Goal: Task Accomplishment & Management: Manage account settings

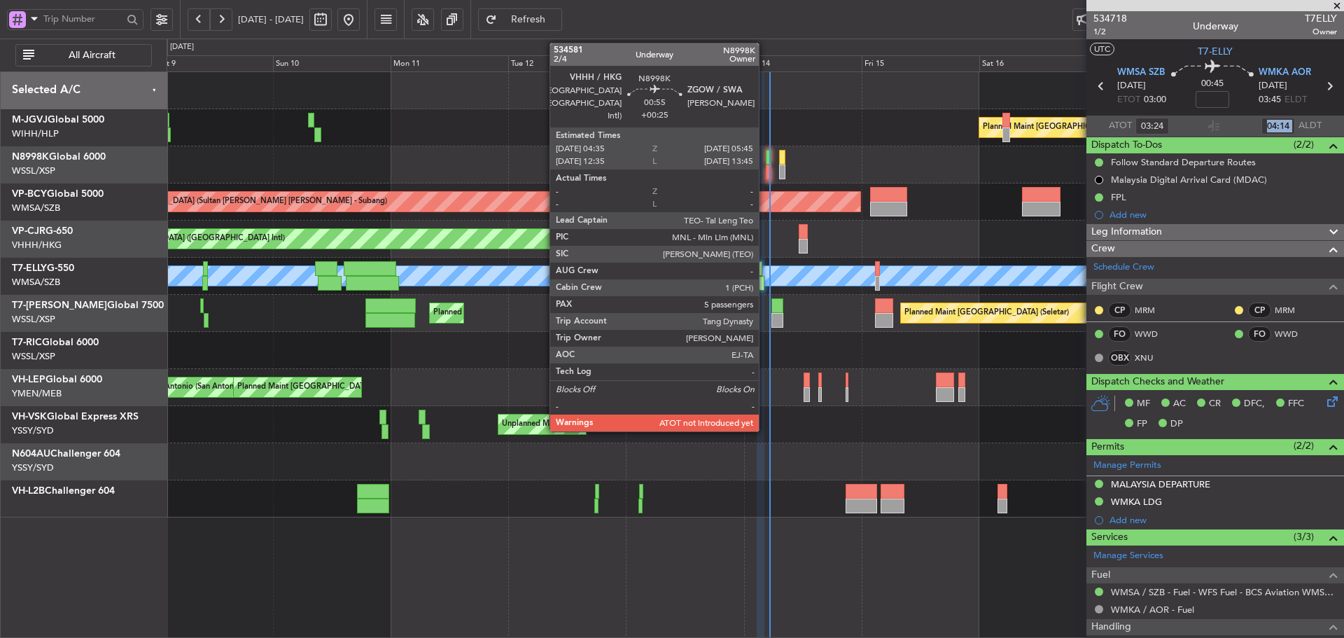
click at [766, 173] on div at bounding box center [769, 171] width 6 height 15
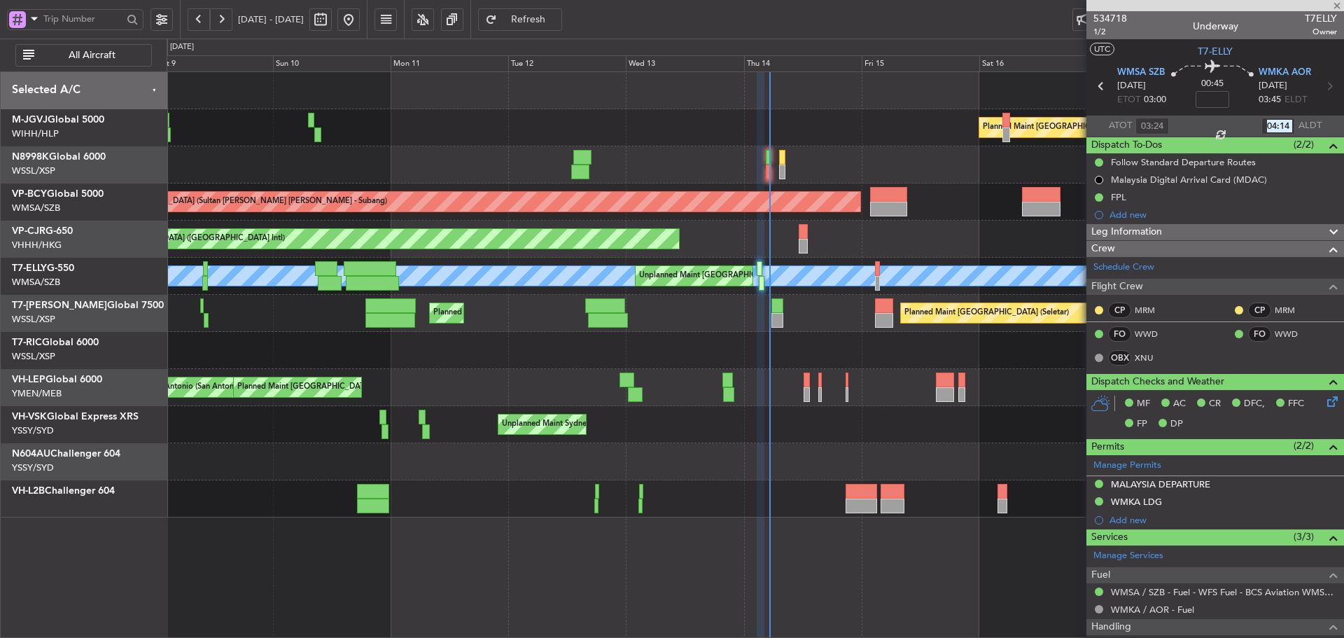
type input "+00:25"
type input "5"
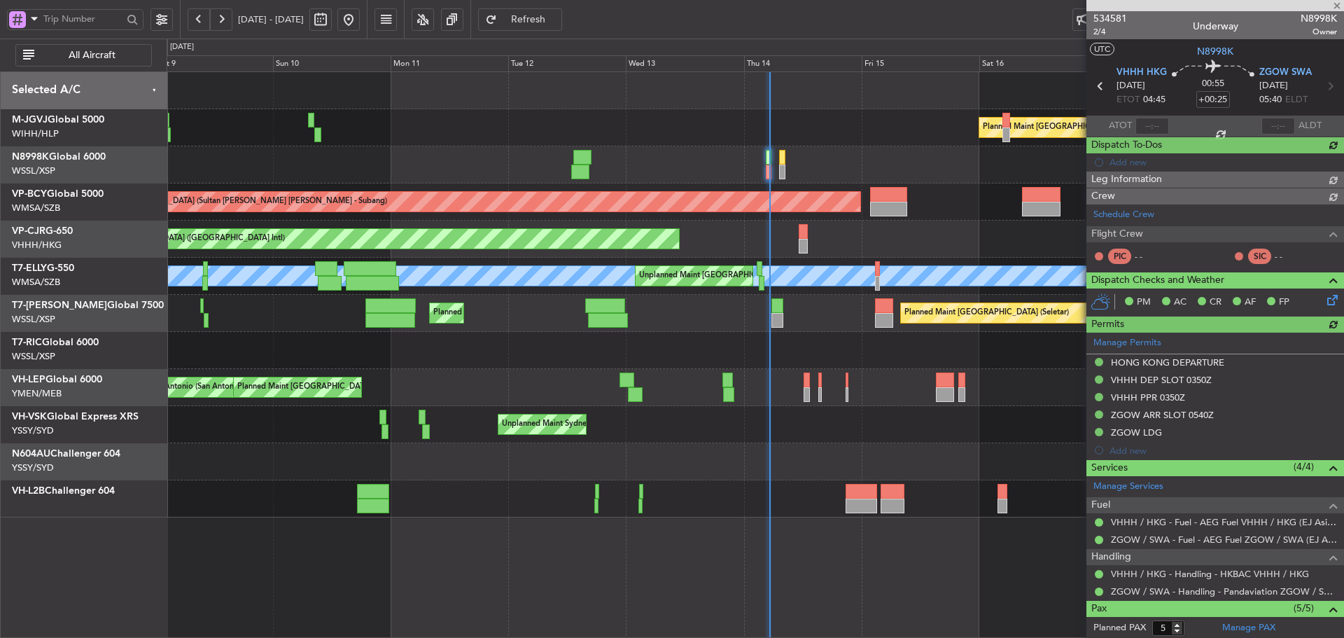
type input "[PERSON_NAME] (KYA)"
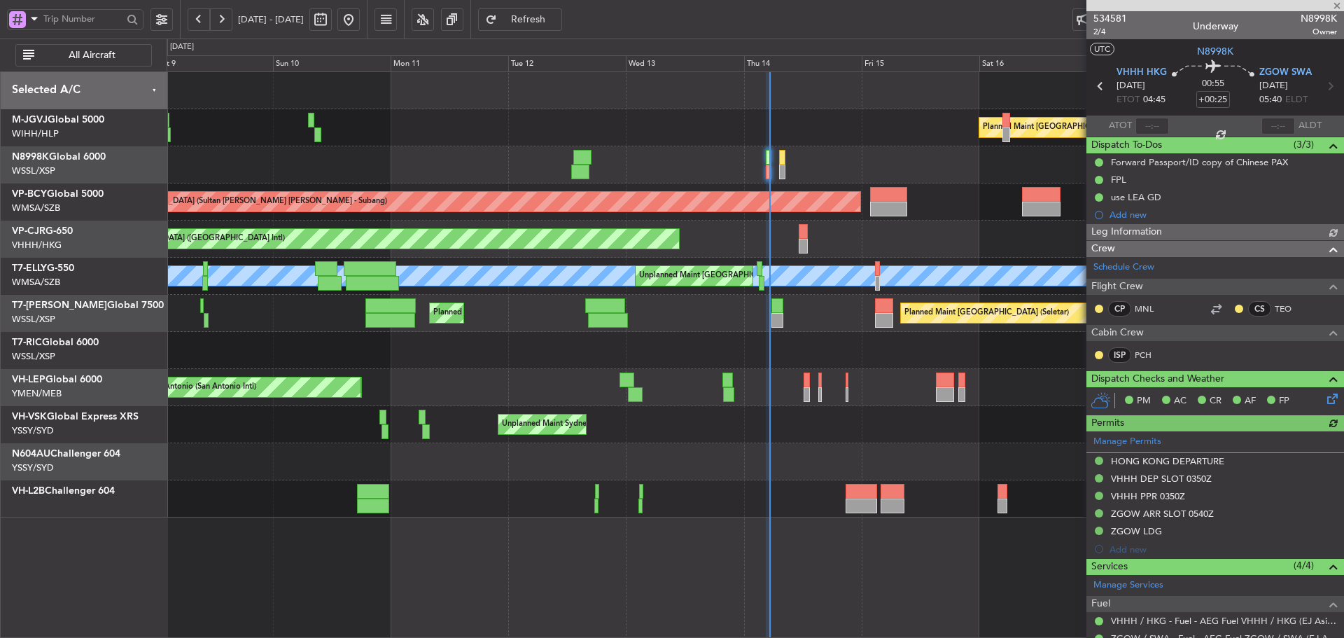
type input "[PERSON_NAME] (KYA)"
click at [1233, 352] on div "ISP PCH" at bounding box center [1215, 356] width 252 height 24
type input "[PERSON_NAME] (KYA)"
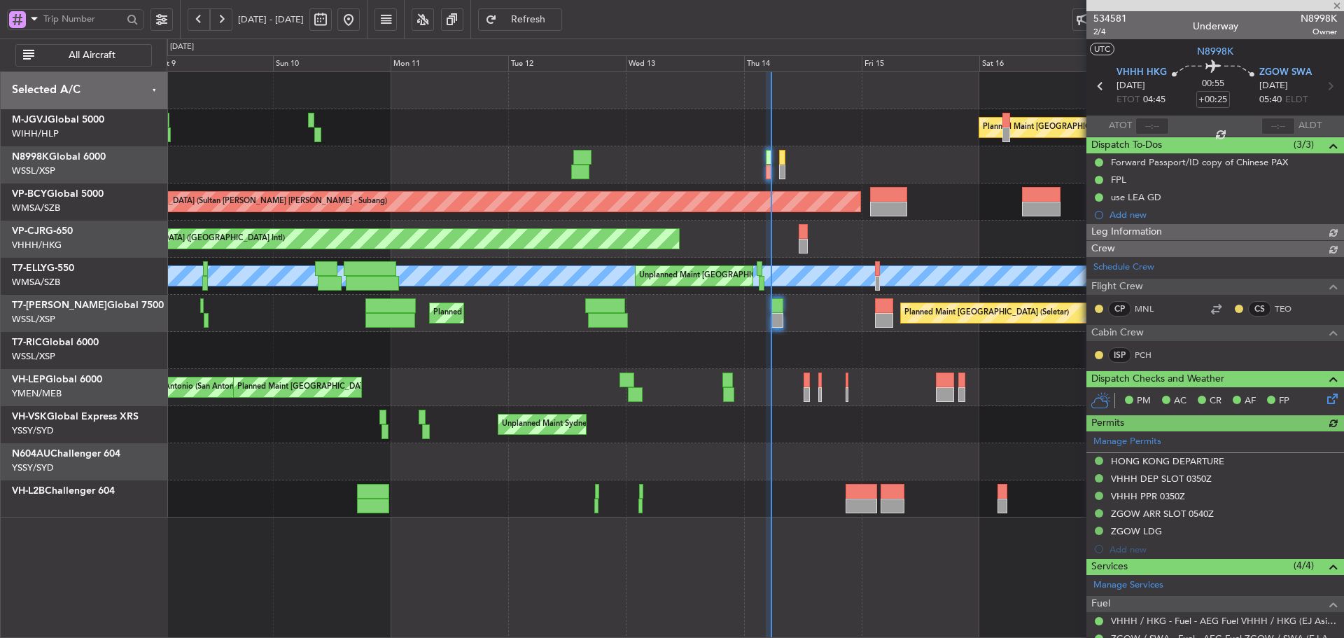
type input "[PERSON_NAME] (KYA)"
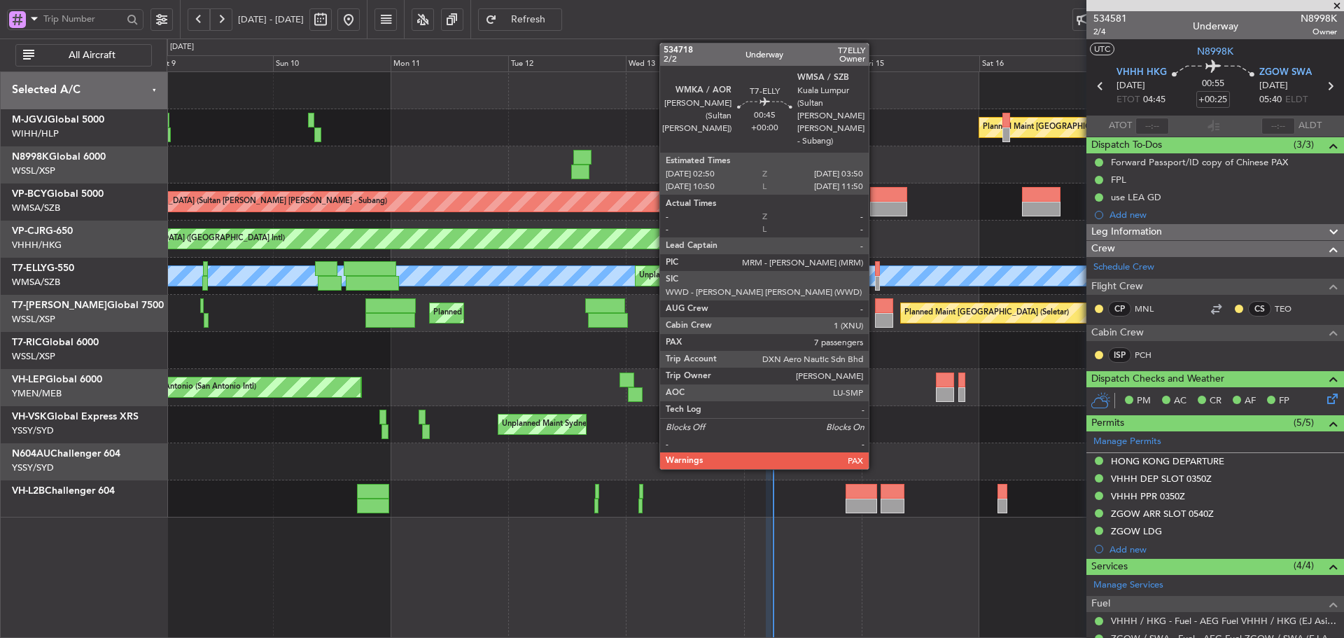
click at [875, 279] on div at bounding box center [878, 283] width 6 height 15
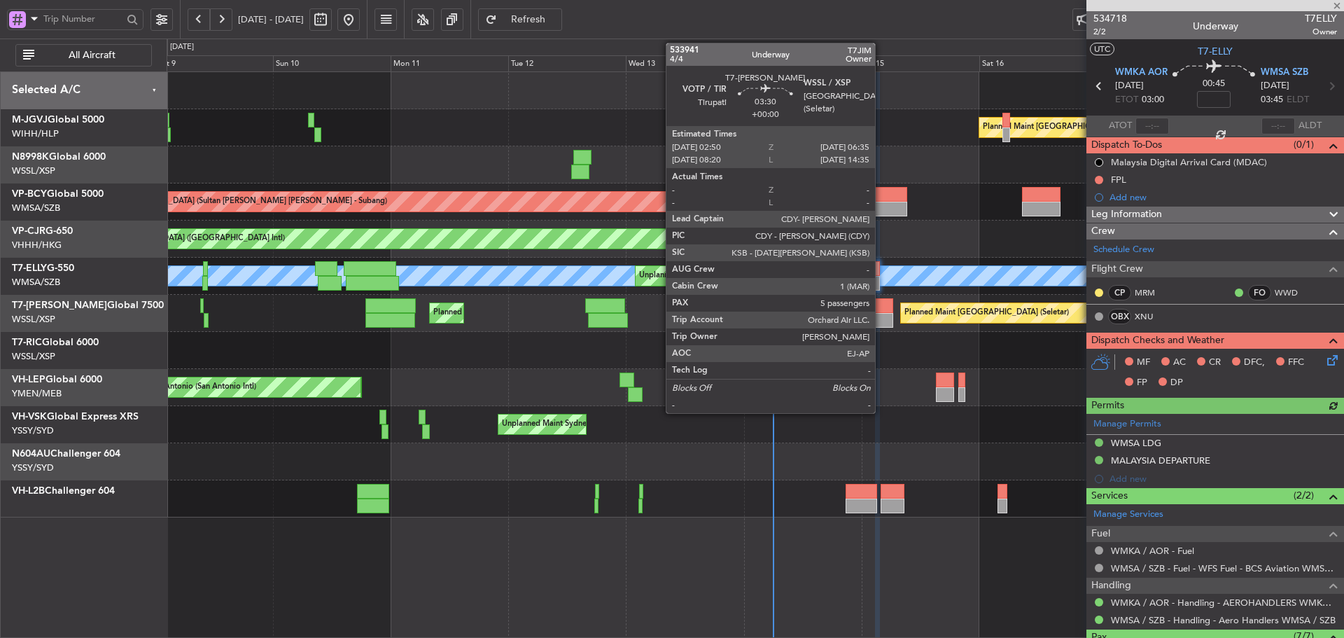
click at [881, 314] on div at bounding box center [884, 320] width 19 height 15
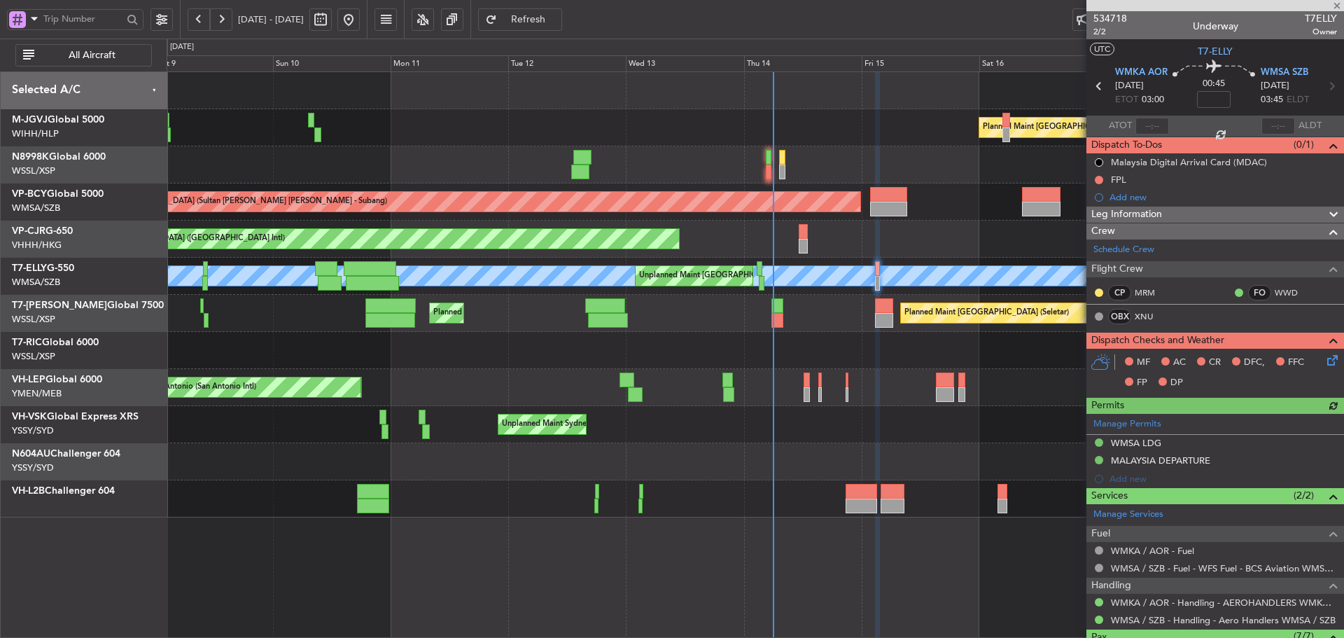
type input "5"
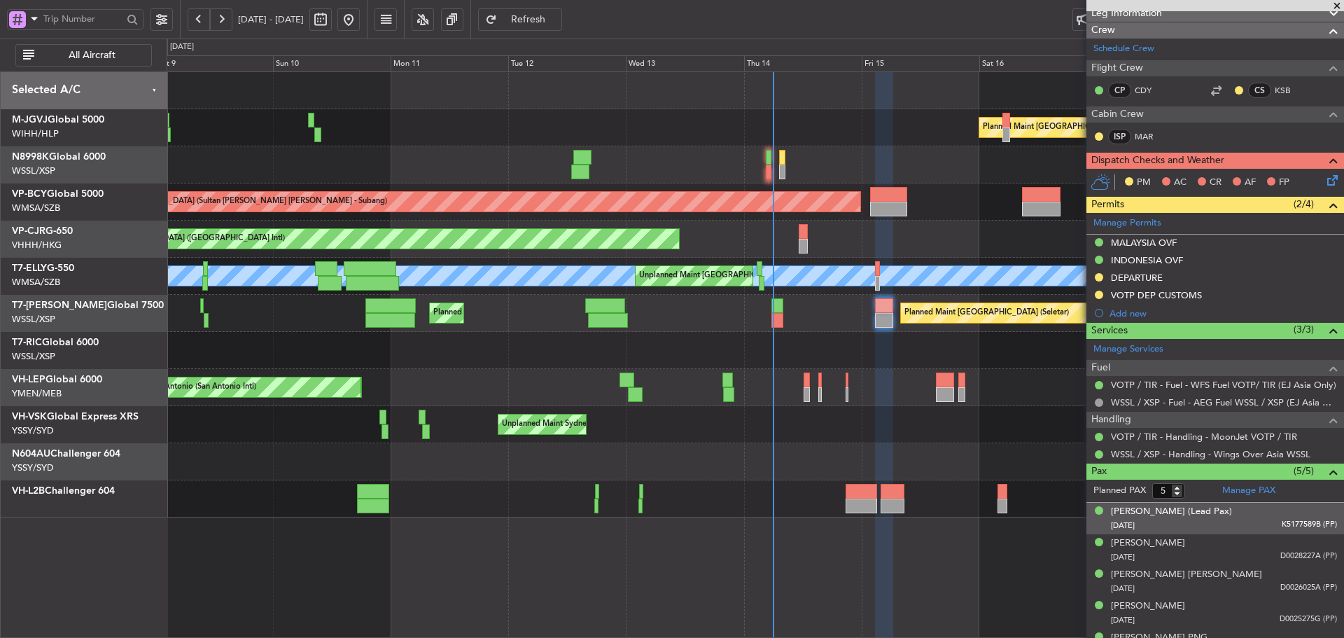
scroll to position [258, 0]
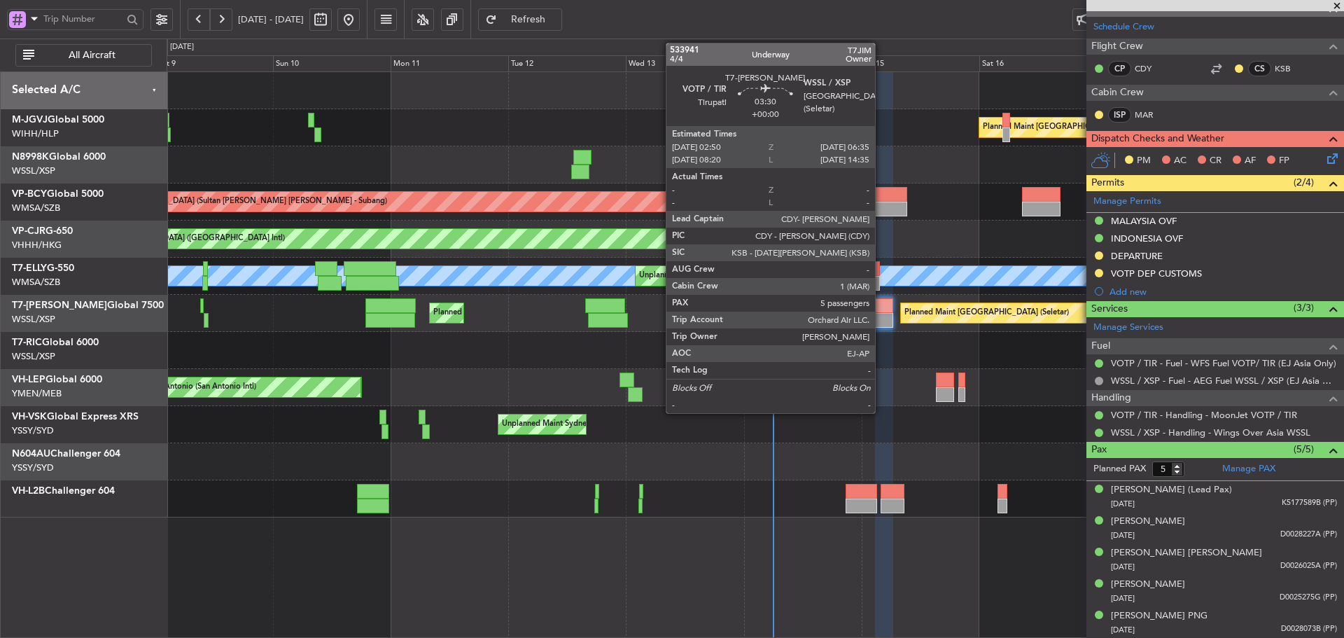
click at [881, 313] on div at bounding box center [884, 320] width 19 height 15
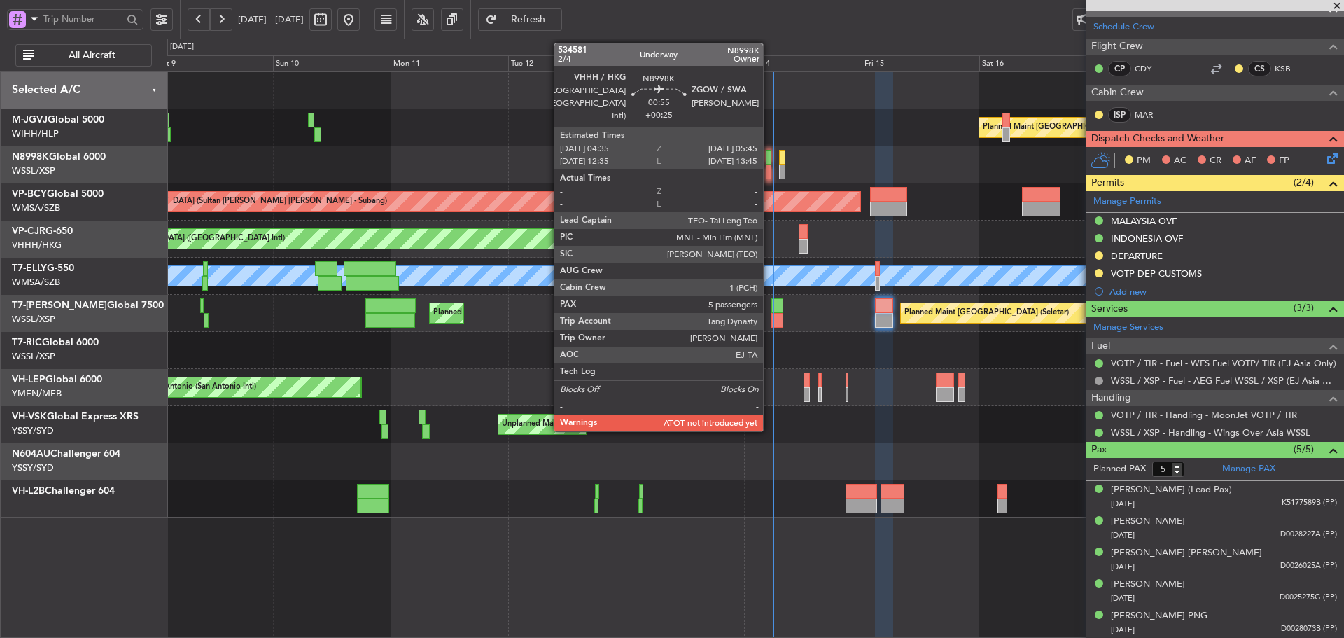
click at [769, 165] on div at bounding box center [769, 171] width 6 height 15
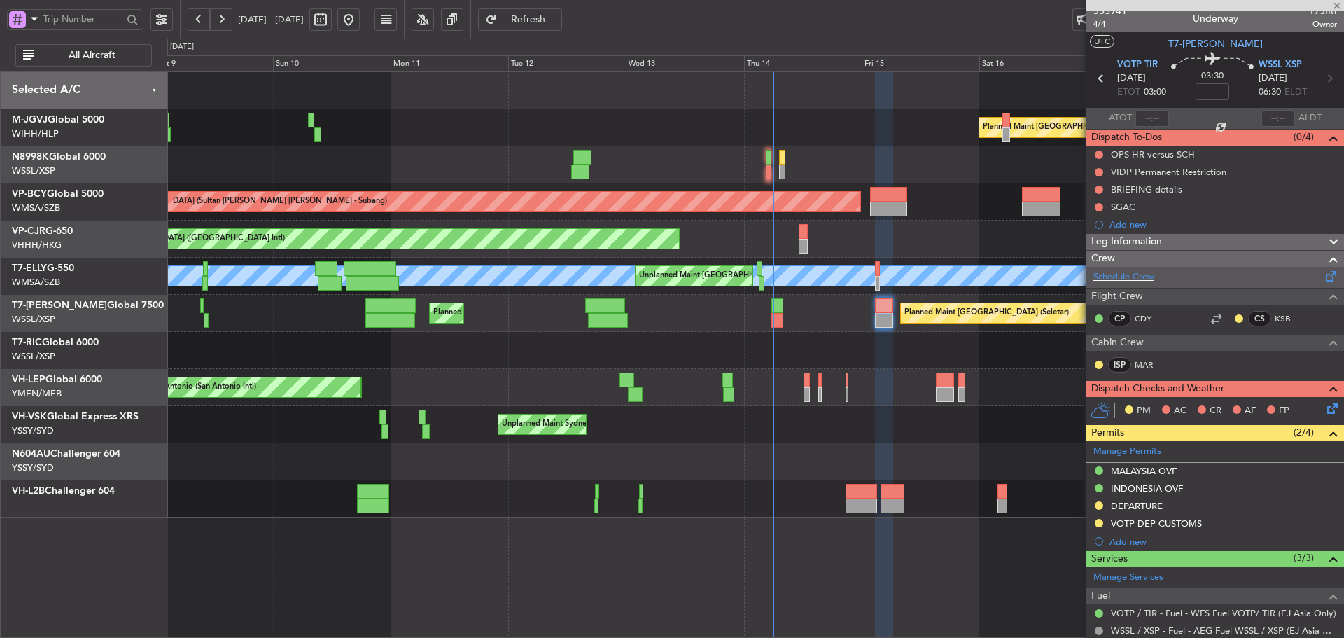
scroll to position [0, 0]
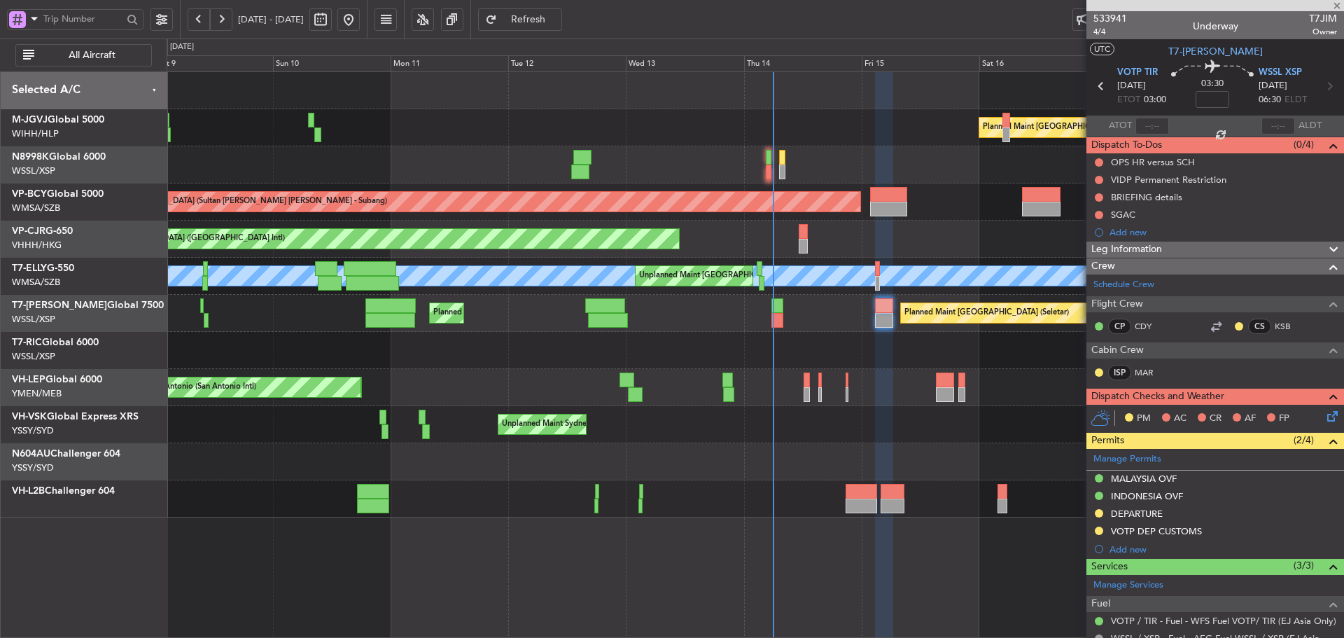
type input "+00:25"
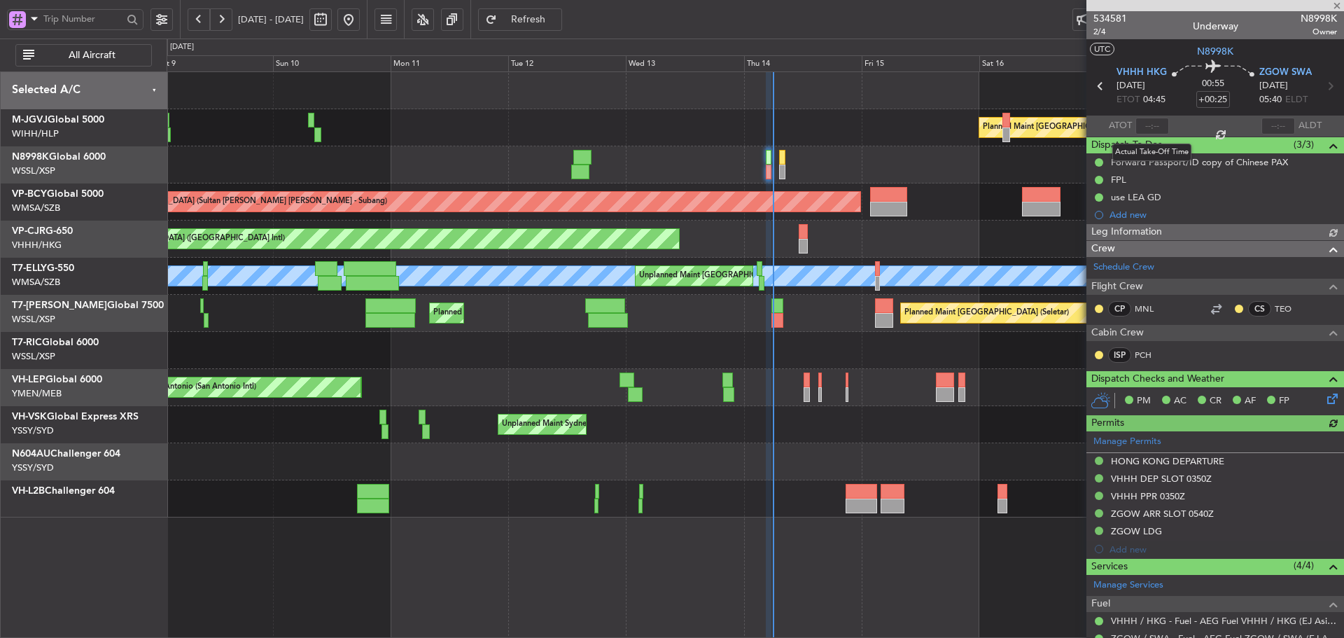
type input "[PERSON_NAME] (KYA)"
click at [1150, 125] on input "text" at bounding box center [1152, 126] width 34 height 17
click at [1195, 122] on section "ATOT 0556 ALDT" at bounding box center [1215, 125] width 258 height 21
type input "05:56"
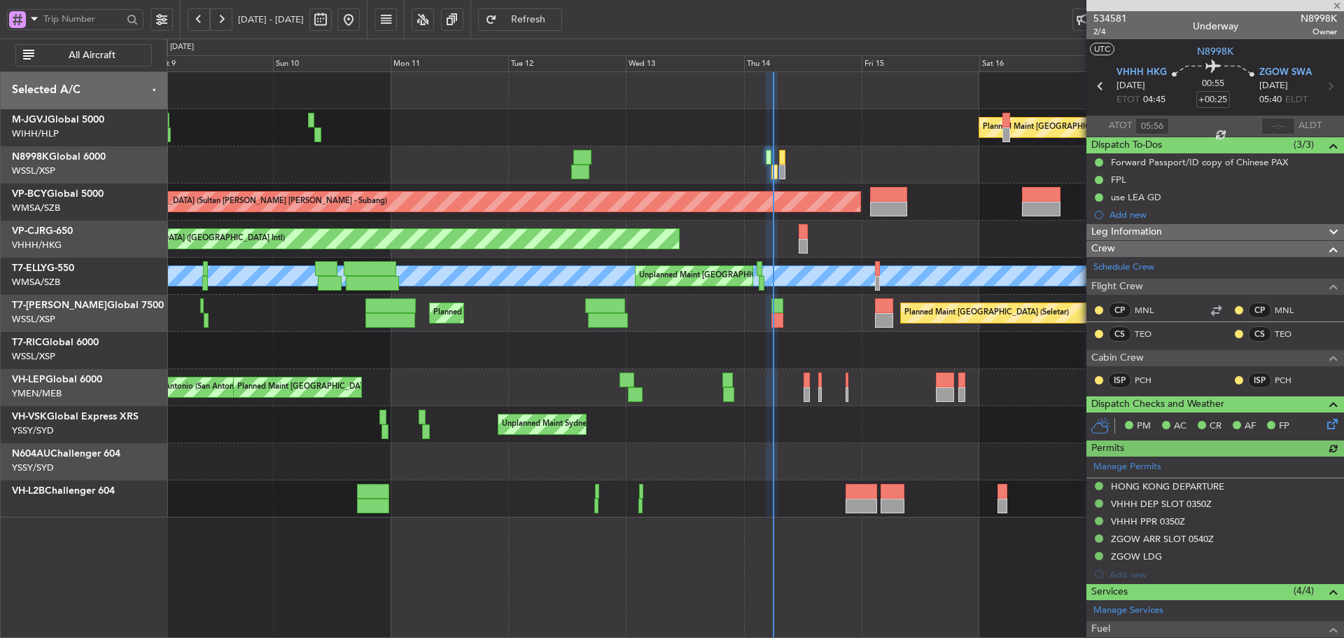
type input "[PERSON_NAME] (KYA)"
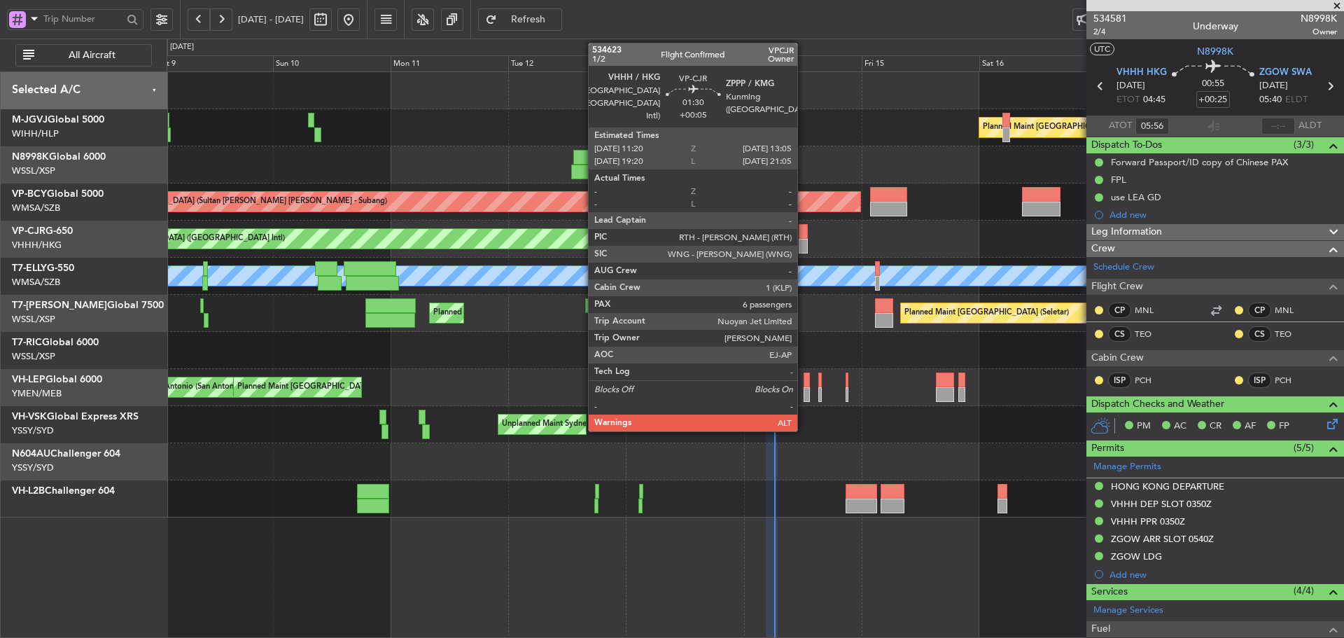
click at [803, 248] on div at bounding box center [803, 246] width 9 height 15
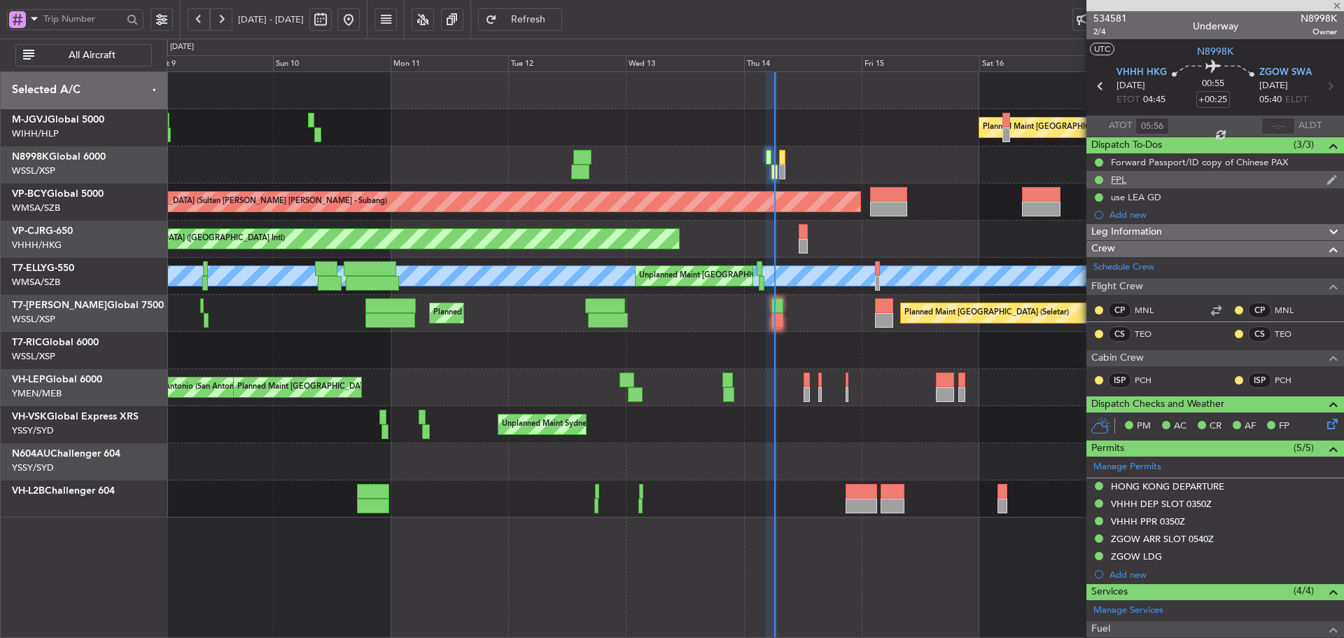
type input "+00:05"
type input "6"
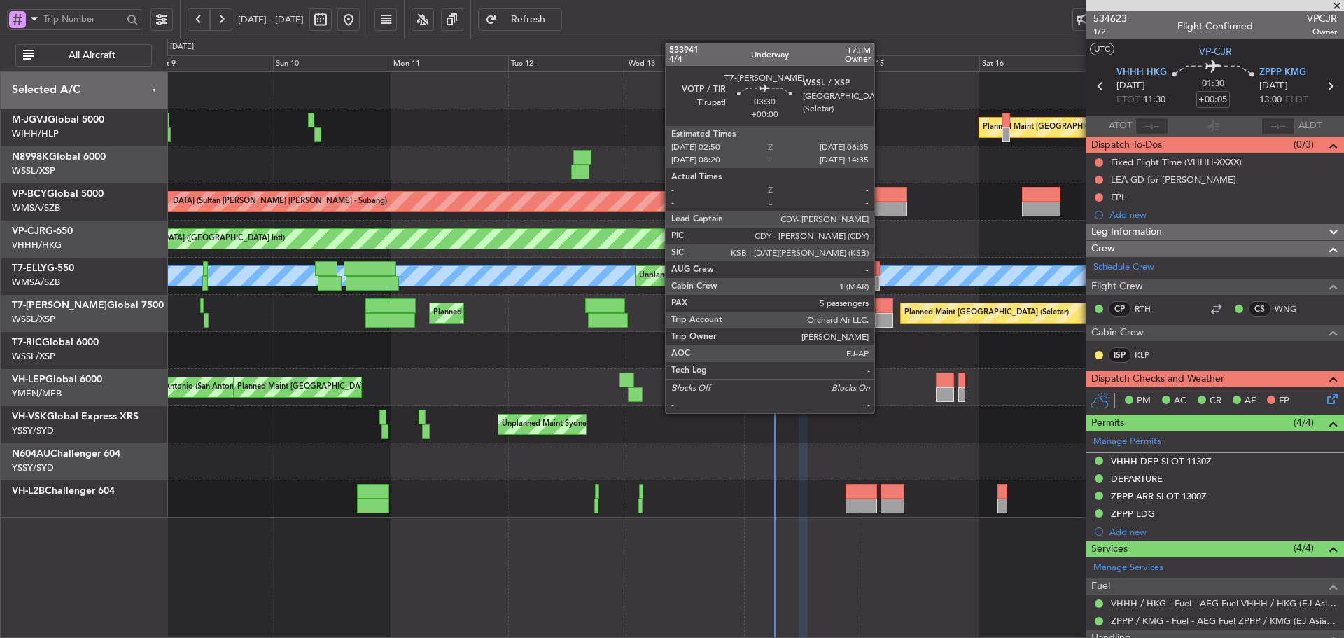
click at [880, 311] on div at bounding box center [884, 305] width 19 height 15
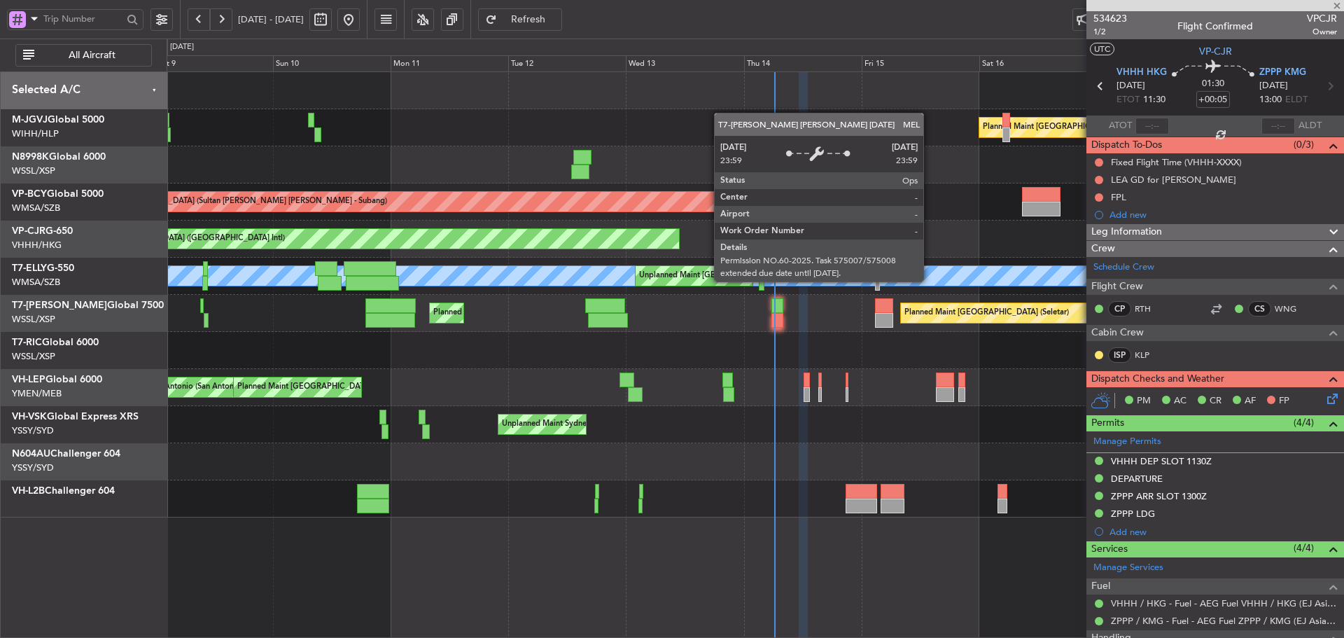
type input "5"
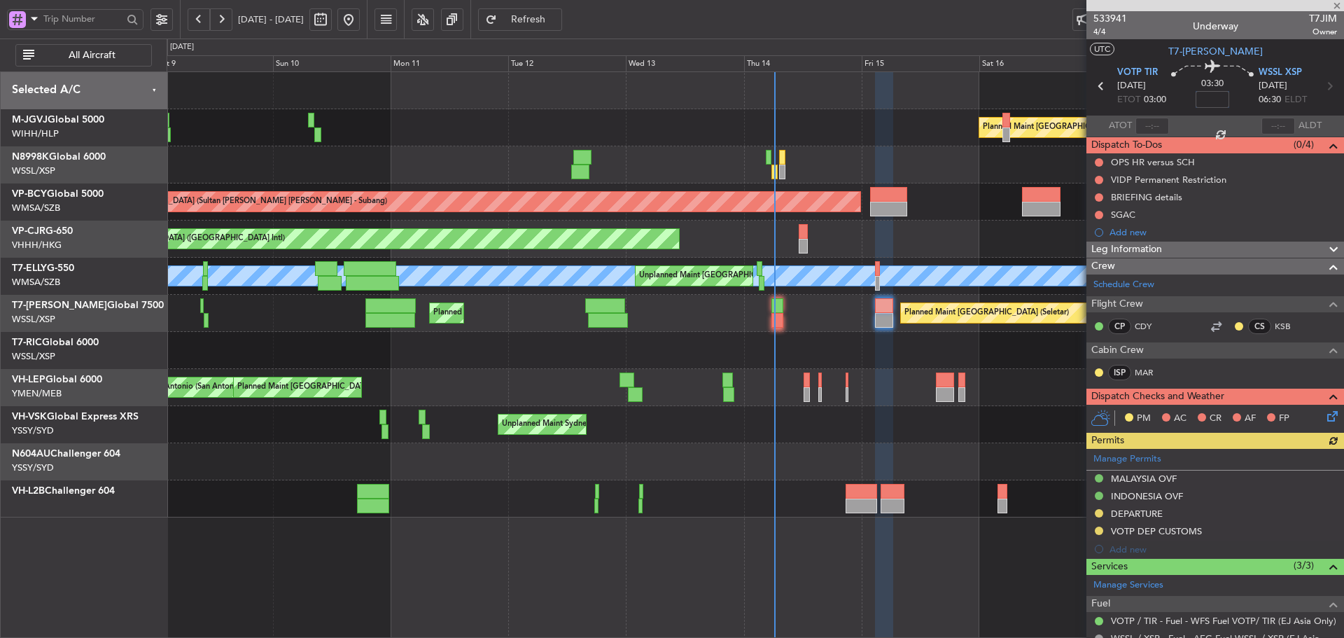
click at [1205, 96] on input at bounding box center [1212, 99] width 34 height 17
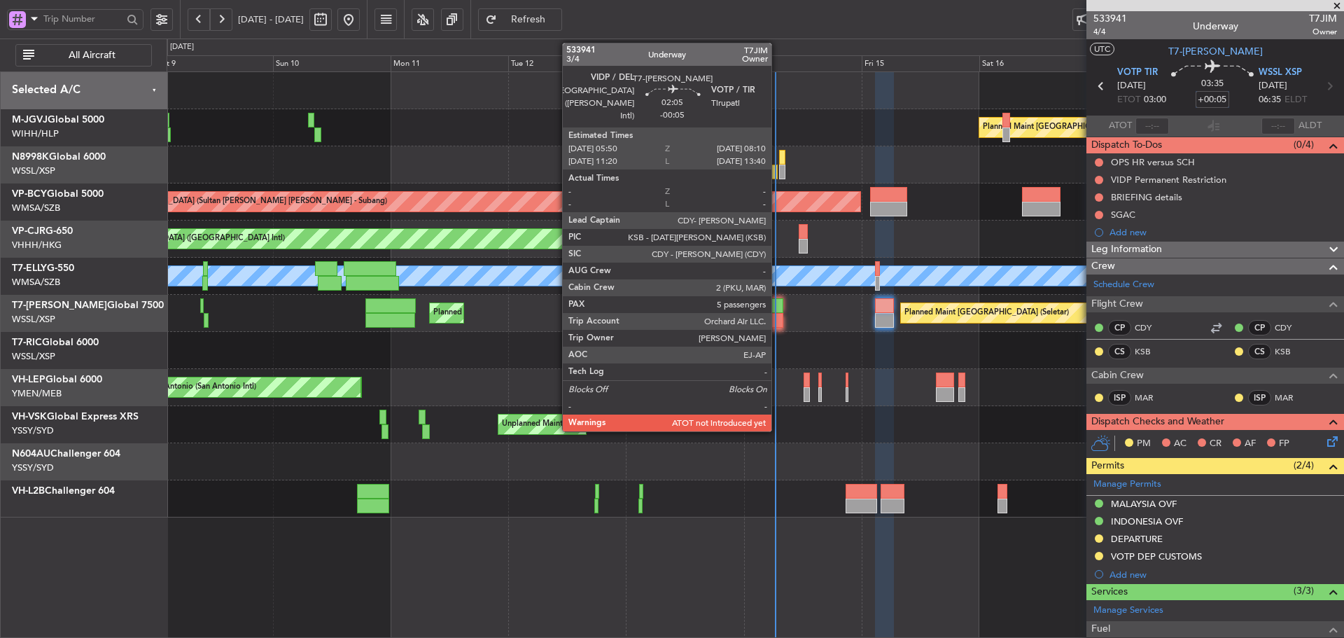
click at [778, 315] on div at bounding box center [777, 320] width 12 height 15
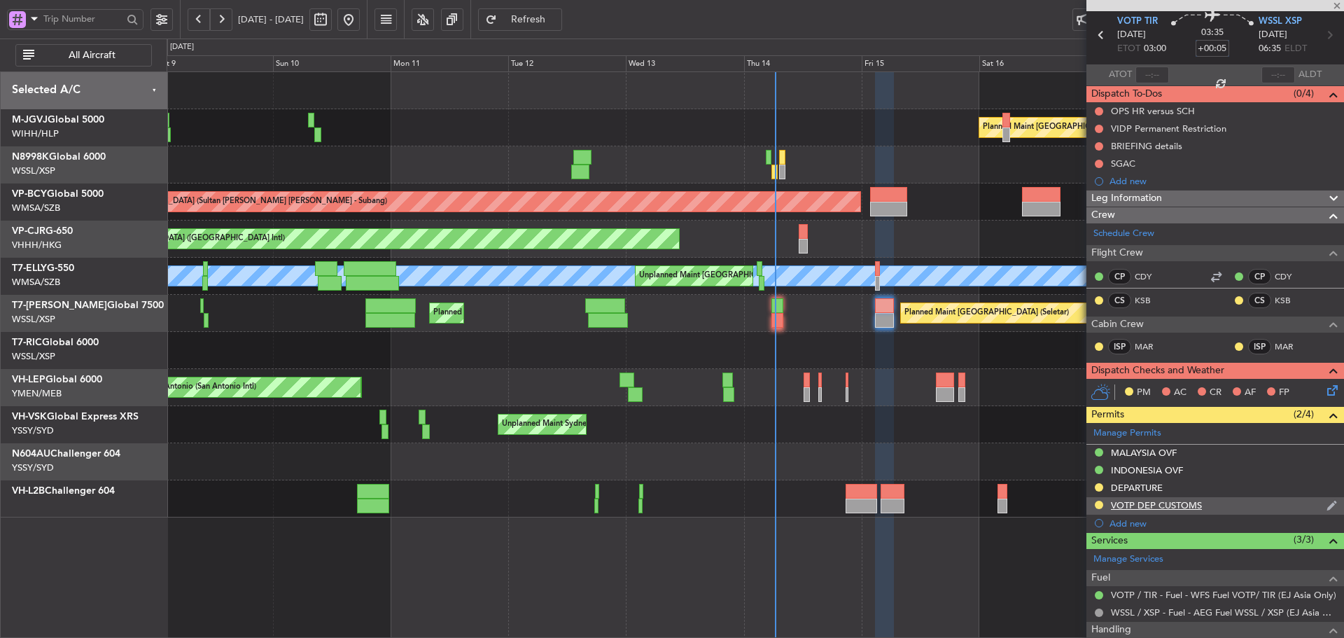
scroll to position [210, 0]
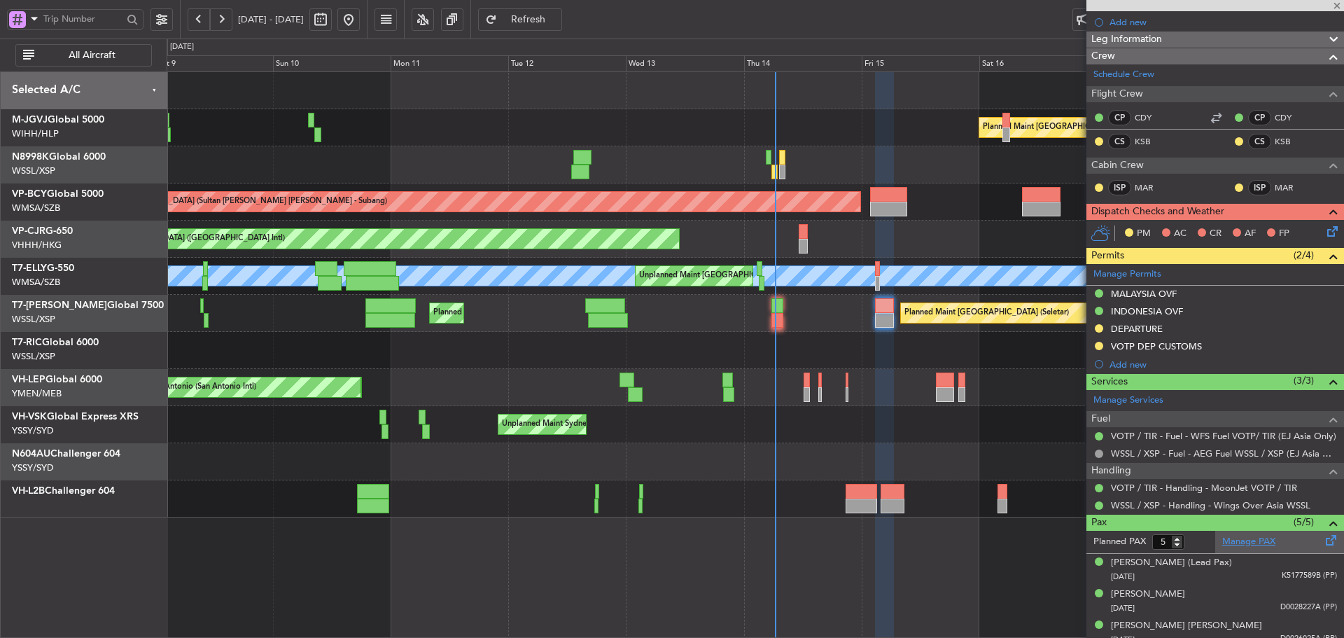
type input "-00:05"
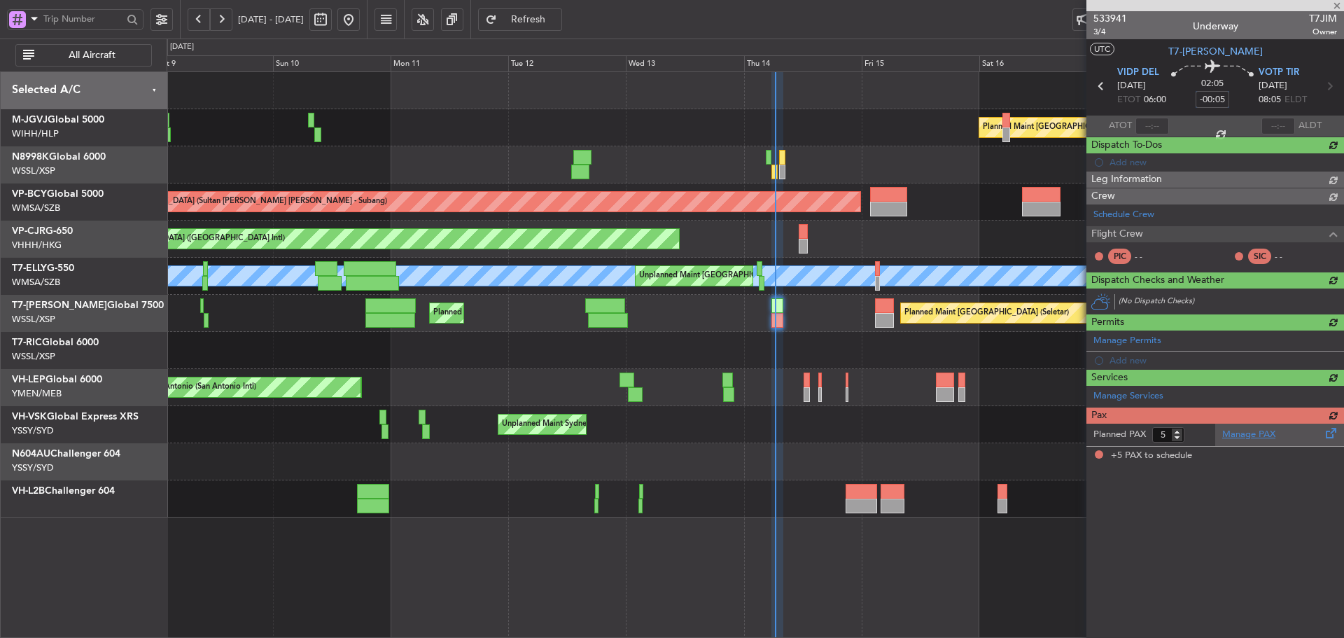
scroll to position [0, 0]
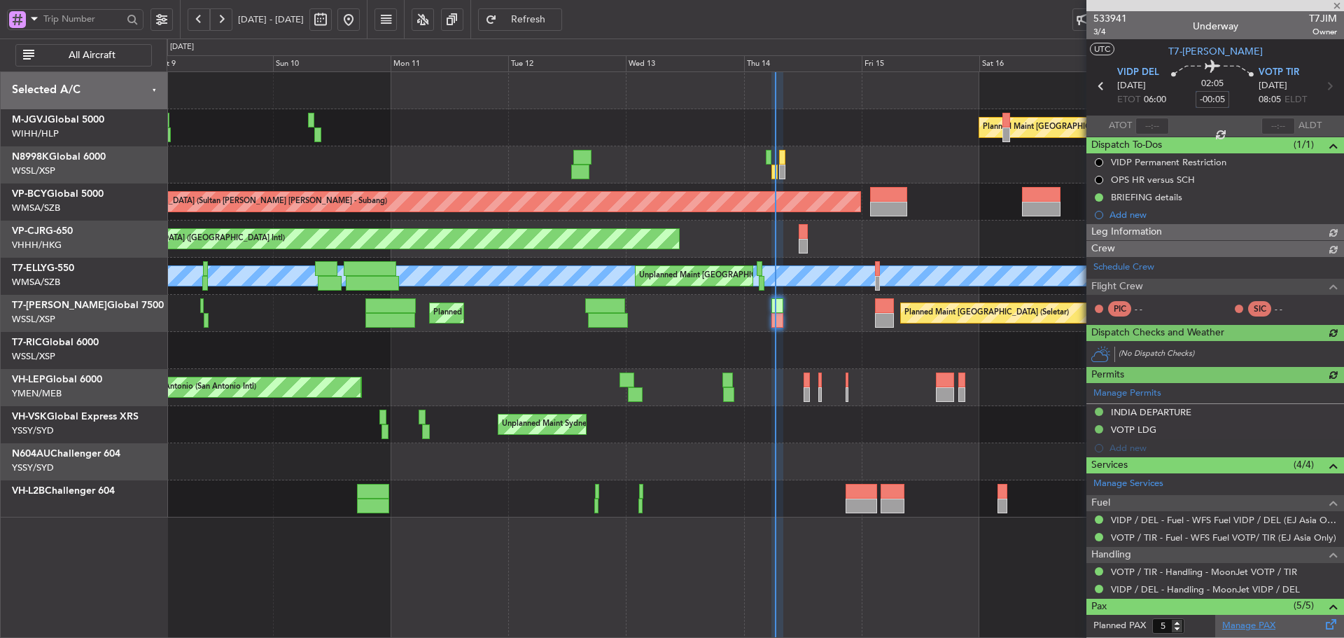
type input "[PERSON_NAME] (KYA)"
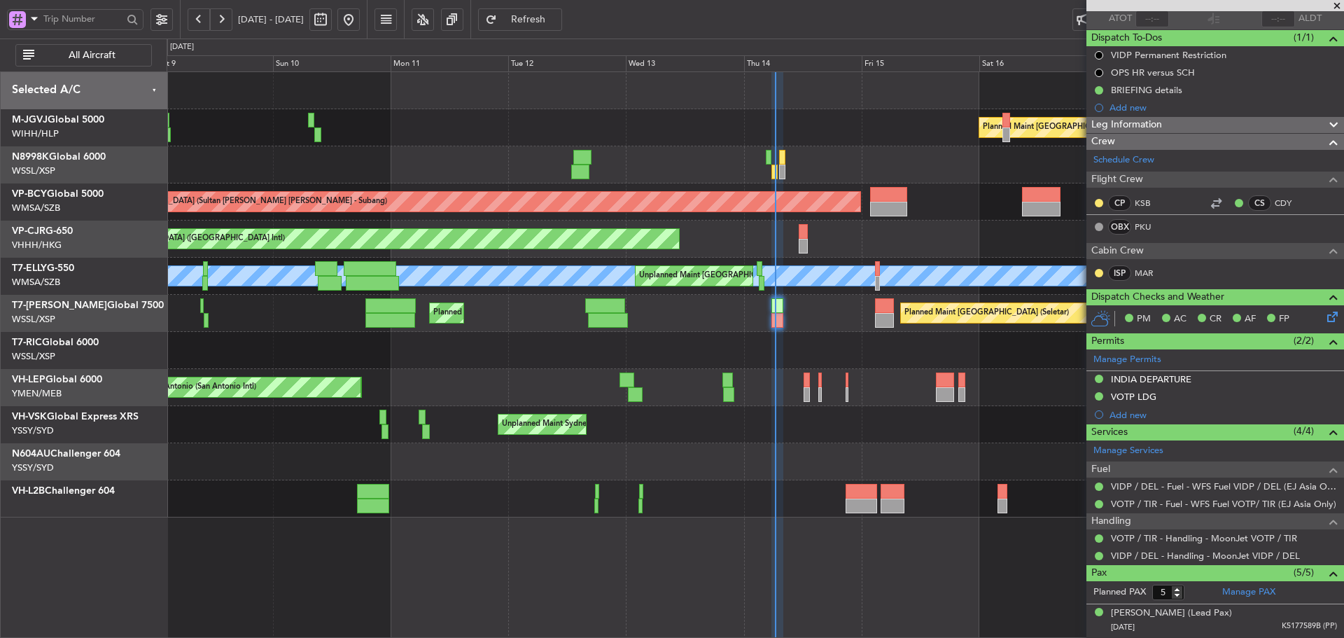
scroll to position [230, 0]
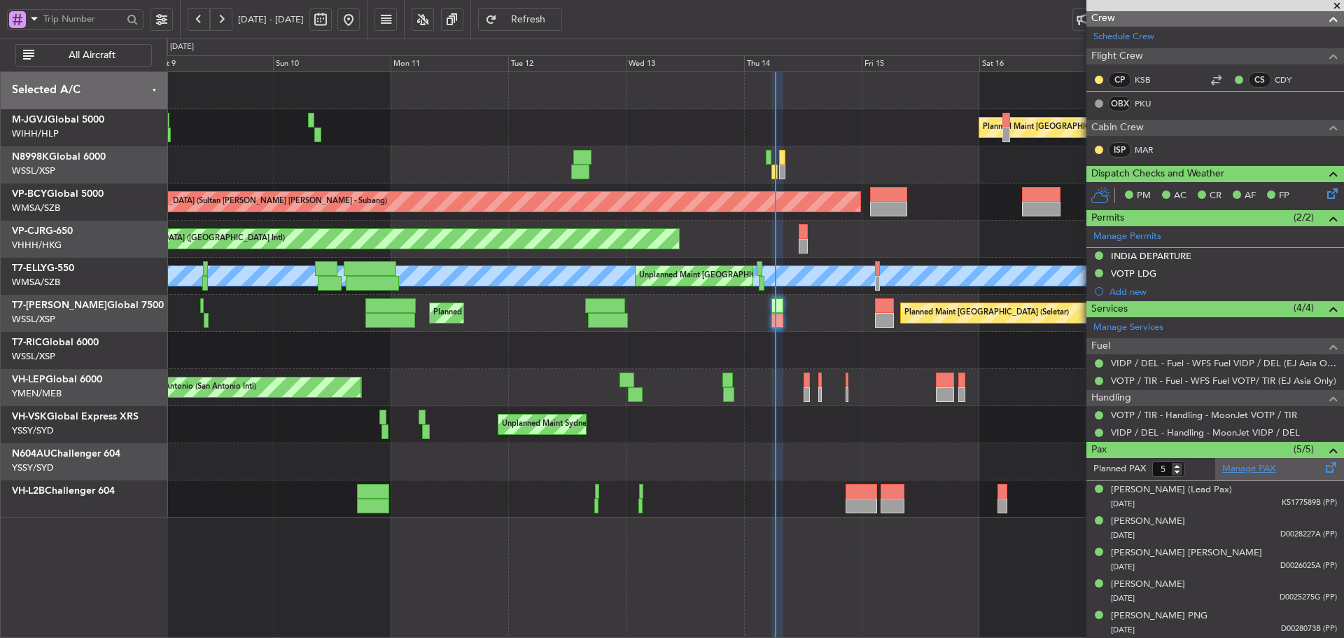
click at [1236, 473] on link "Manage PAX" at bounding box center [1248, 469] width 53 height 14
type input "[PERSON_NAME] (KYA)"
click at [557, 23] on span "Refresh" at bounding box center [528, 20] width 57 height 10
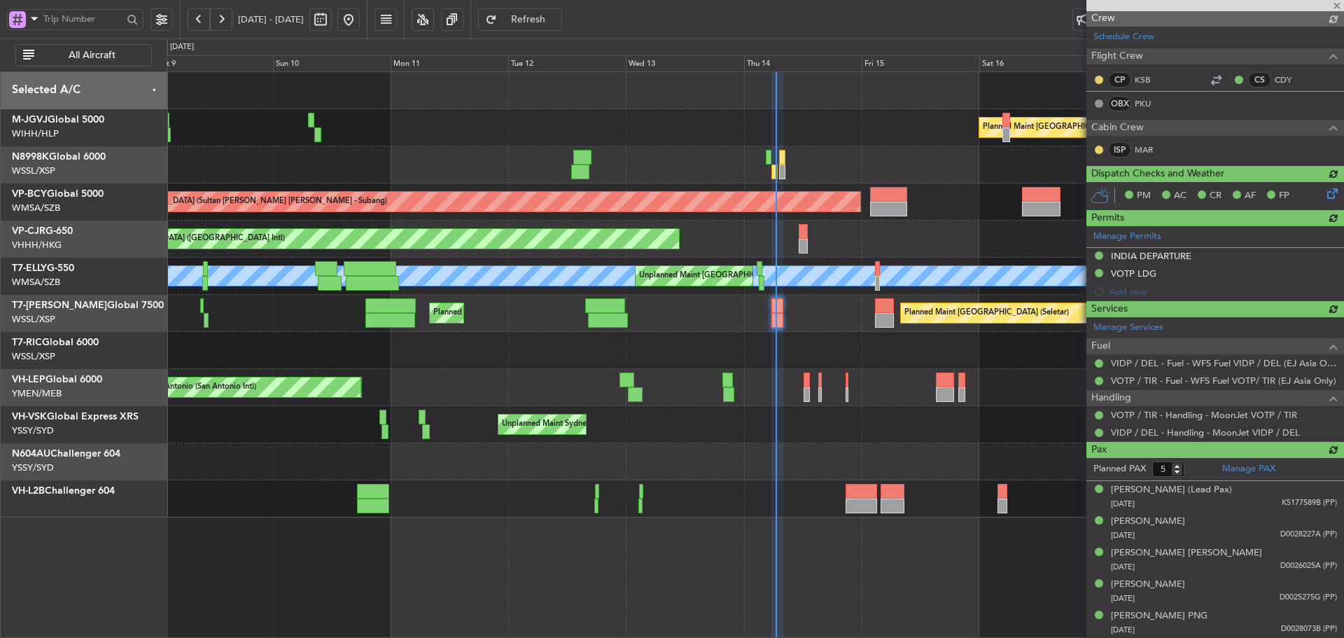
scroll to position [217, 0]
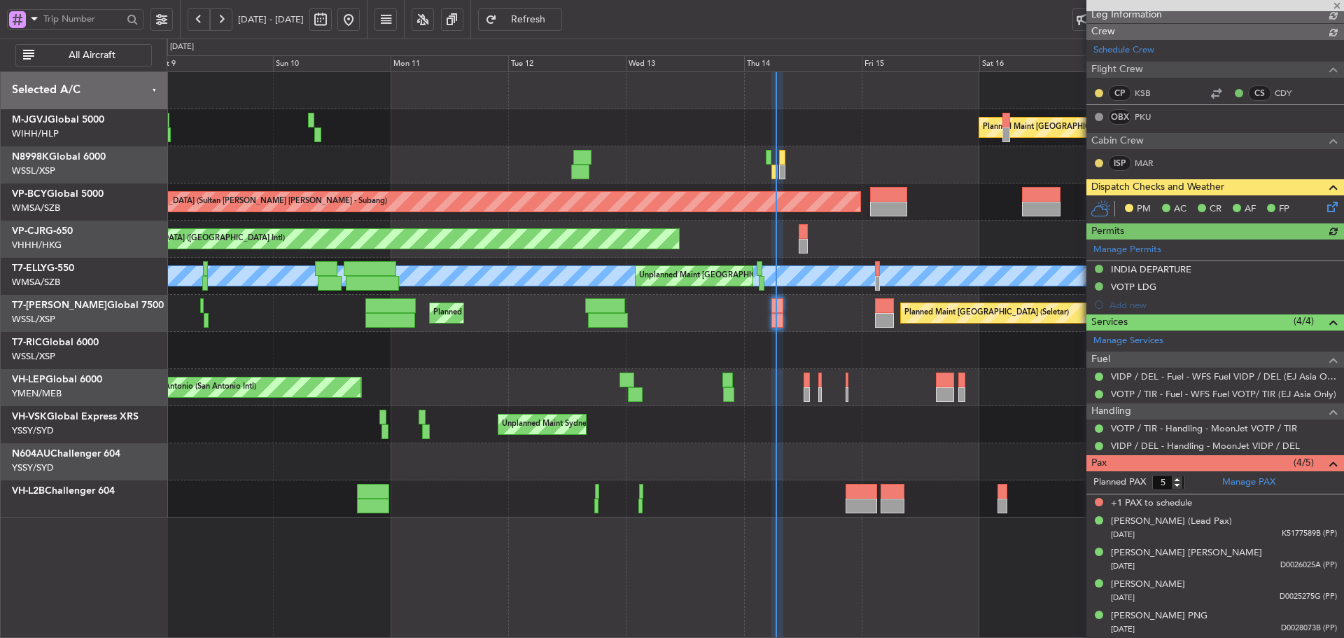
type input "[PERSON_NAME] (KYA)"
type input "4"
click at [1174, 487] on input "4" at bounding box center [1168, 482] width 32 height 15
click at [1205, 484] on form "Planned PAX 4" at bounding box center [1150, 482] width 129 height 22
click at [1324, 209] on icon at bounding box center [1329, 204] width 11 height 11
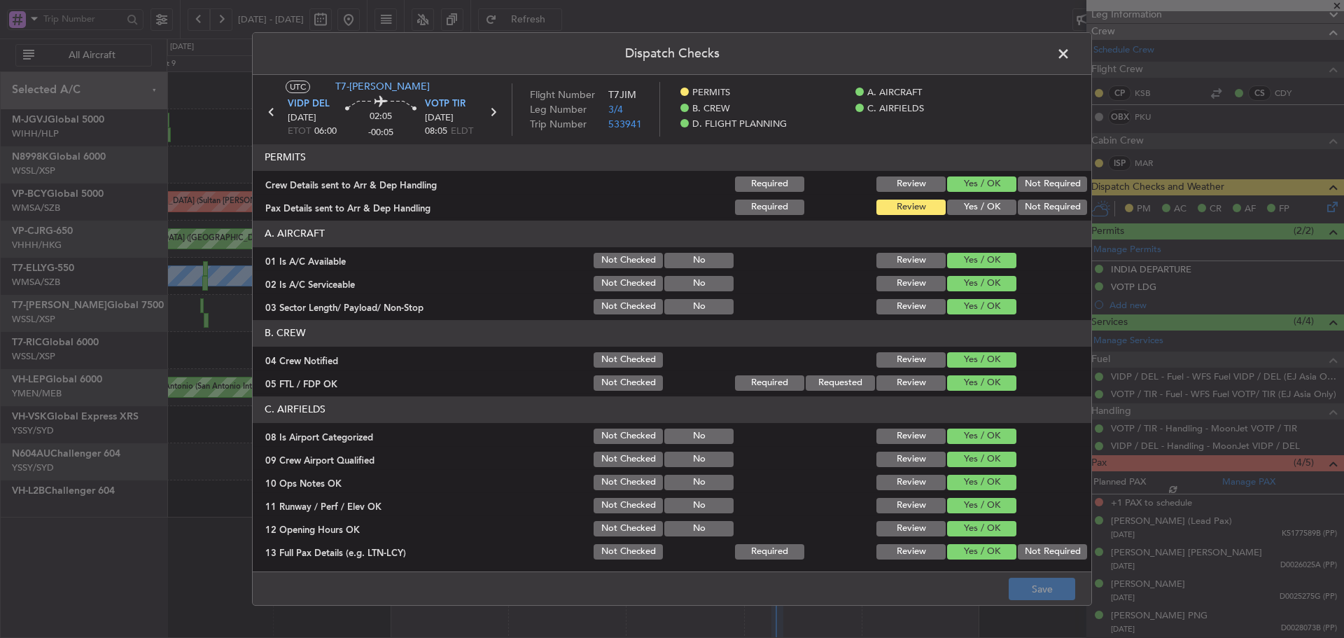
click at [981, 199] on button "Yes / OK" at bounding box center [981, 206] width 69 height 15
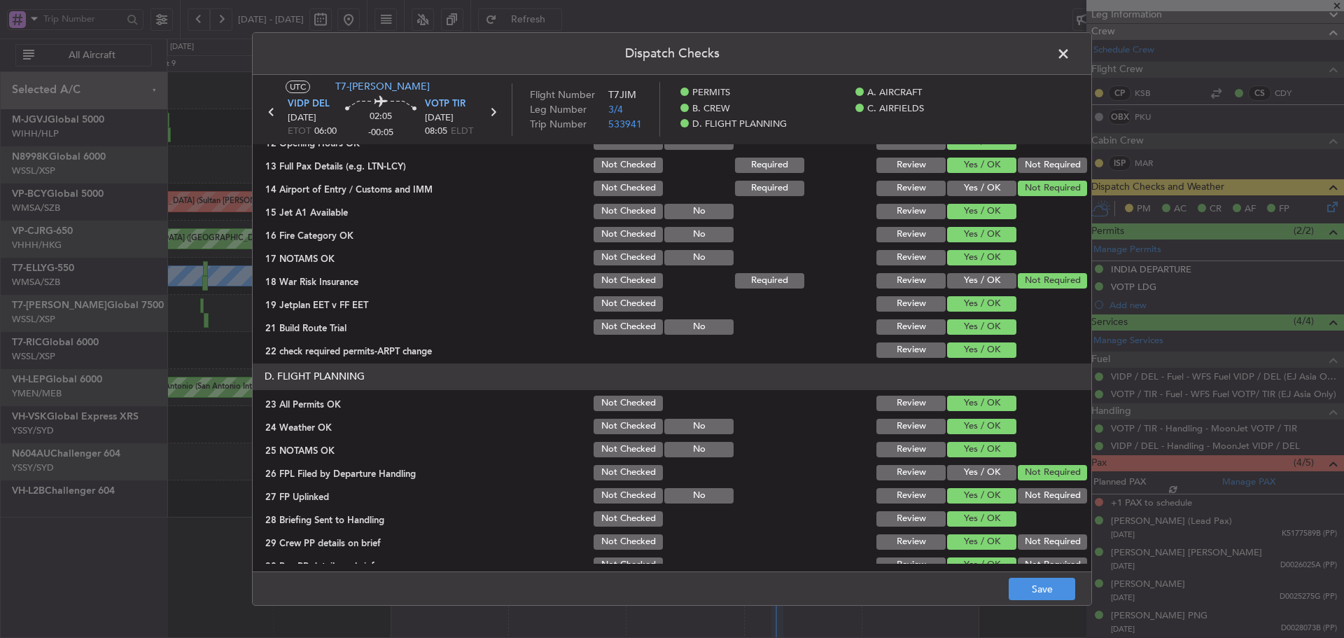
scroll to position [402, 0]
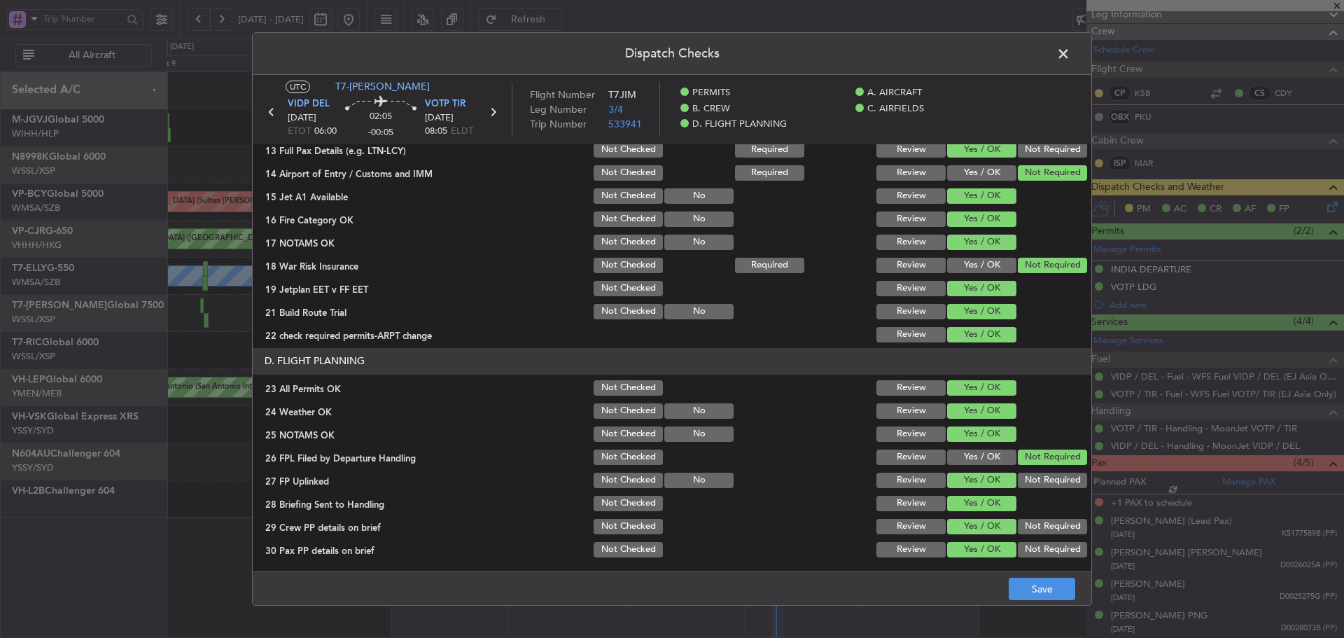
click at [1045, 602] on footer "Save" at bounding box center [672, 588] width 838 height 34
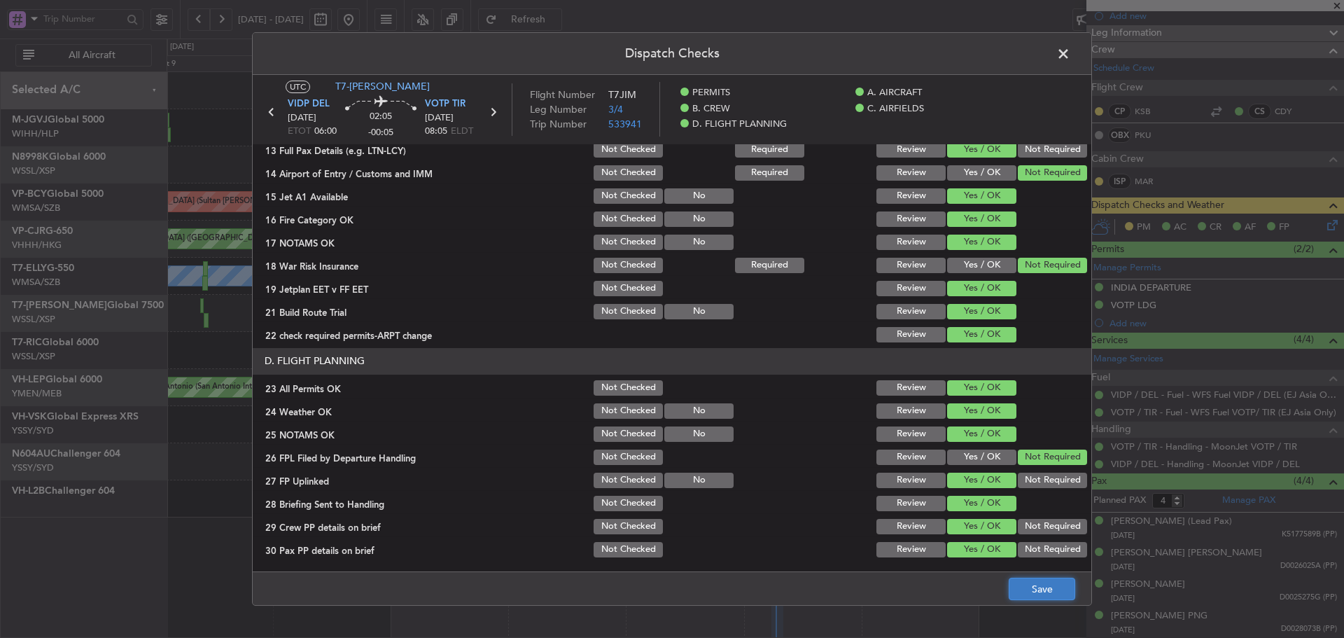
click at [1040, 591] on button "Save" at bounding box center [1042, 588] width 66 height 22
click at [1070, 56] on span at bounding box center [1070, 57] width 0 height 28
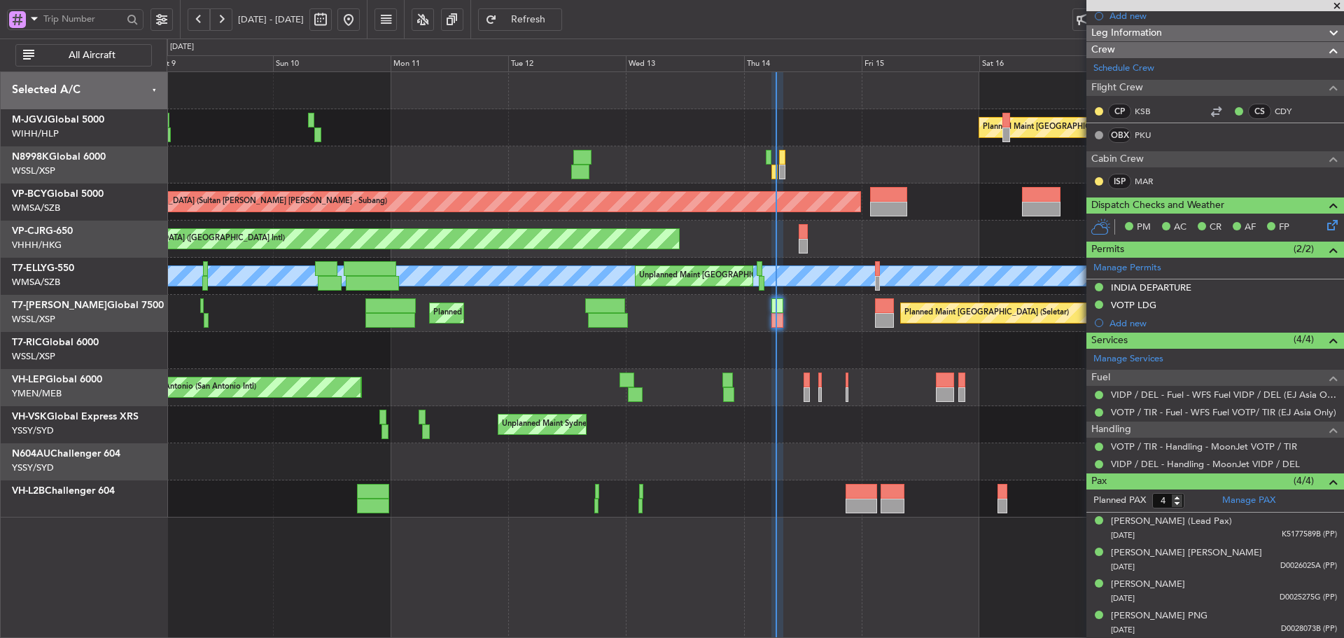
type input "[PERSON_NAME] (KYA)"
